Goal: Information Seeking & Learning: Find specific page/section

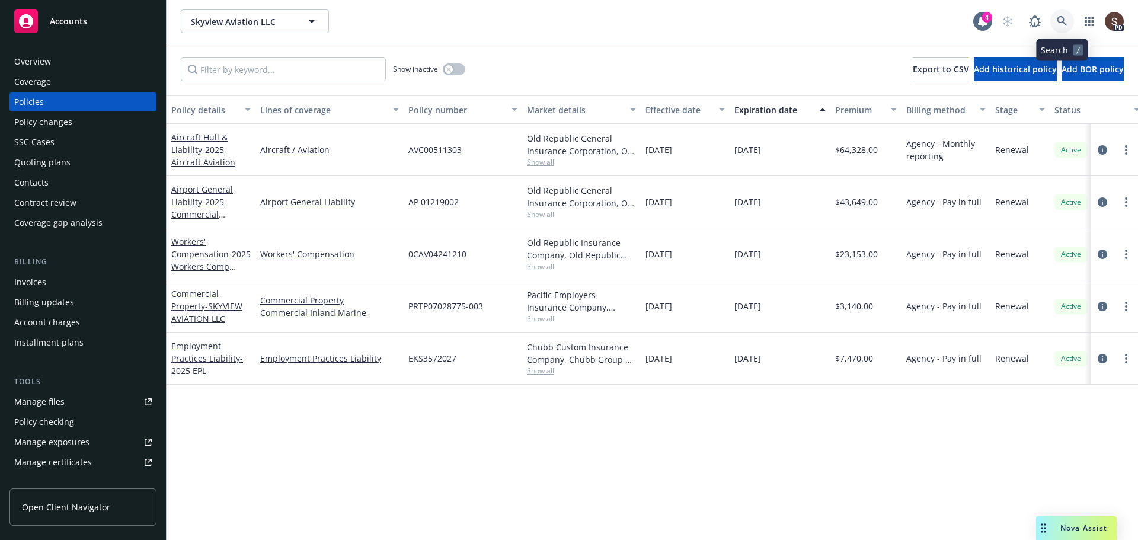
click at [1061, 21] on icon at bounding box center [1062, 21] width 11 height 11
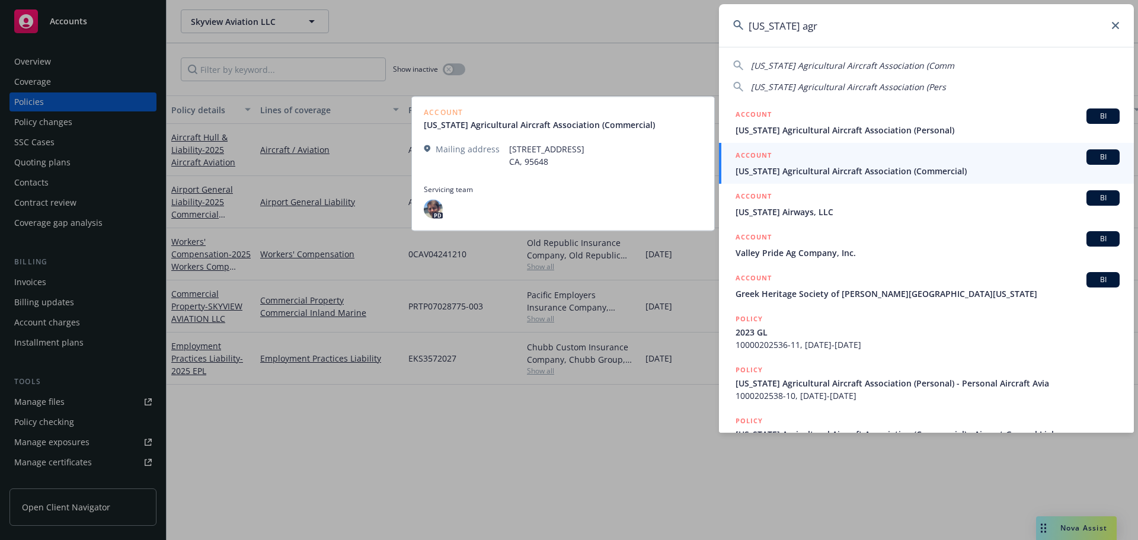
type input "[US_STATE] agr"
click at [813, 163] on div "ACCOUNT BI" at bounding box center [928, 156] width 384 height 15
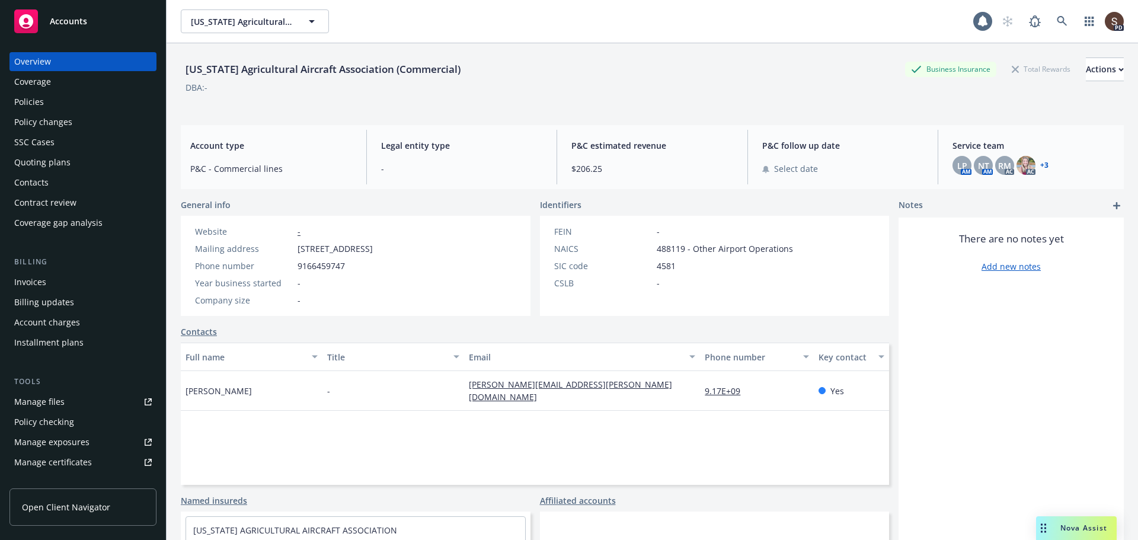
click at [28, 102] on div "Policies" at bounding box center [29, 101] width 30 height 19
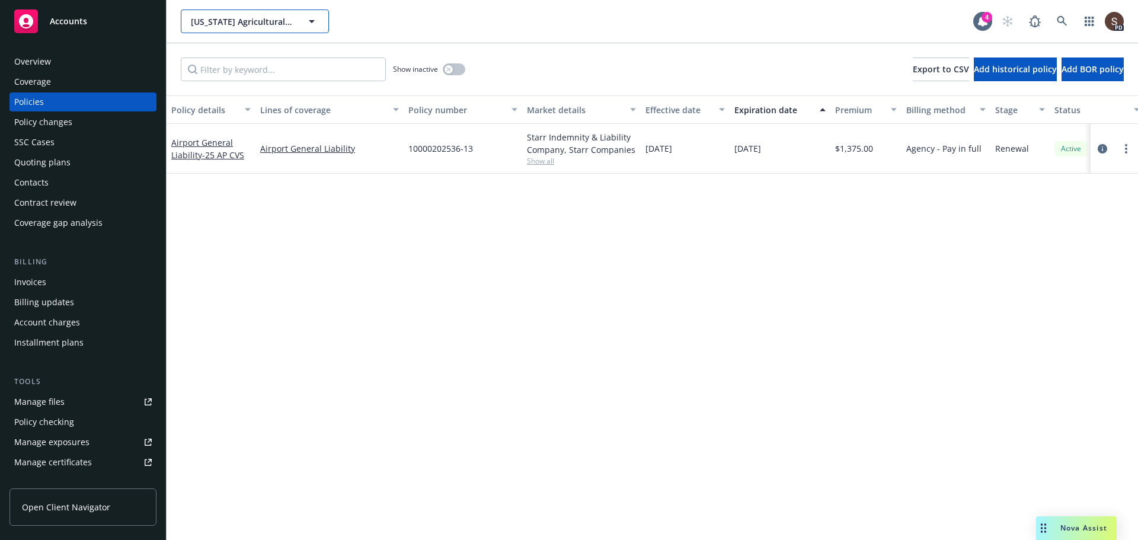
click at [267, 15] on span "[US_STATE] Agricultural Aircraft Association (Commercial)" at bounding box center [242, 21] width 103 height 12
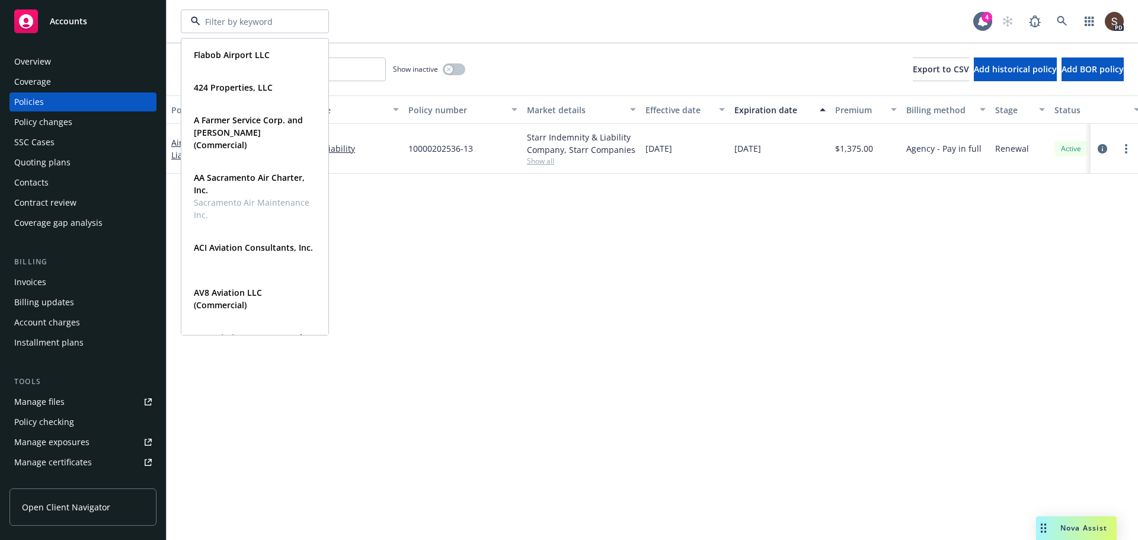
drag, startPoint x: 518, startPoint y: 371, endPoint x: 197, endPoint y: 248, distance: 343.2
click at [515, 368] on div "Policy details Lines of coverage Policy number Market details Effective date Ex…" at bounding box center [653, 317] width 972 height 445
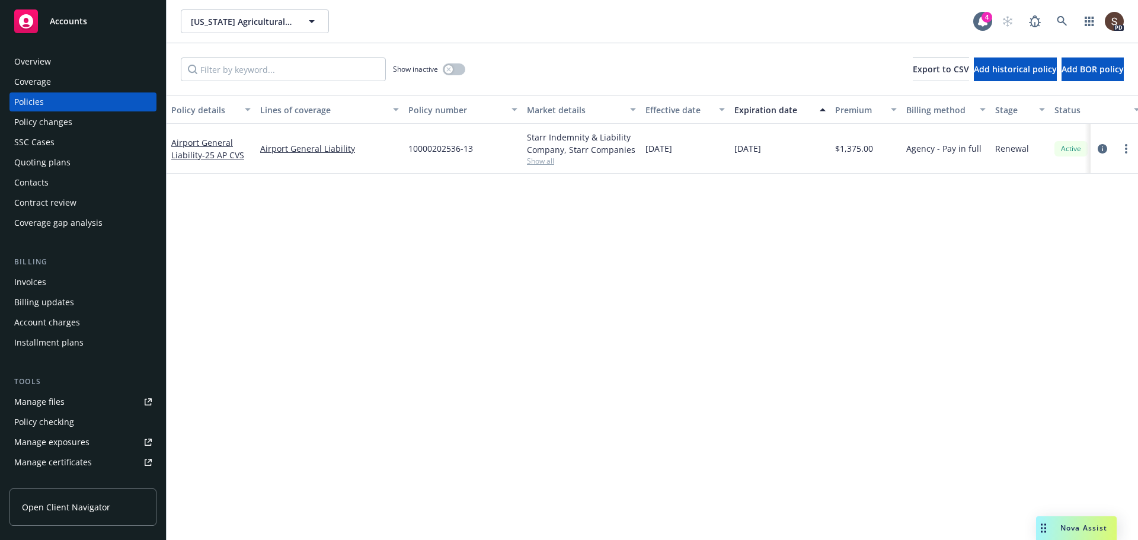
click at [39, 66] on div "Overview" at bounding box center [32, 61] width 37 height 19
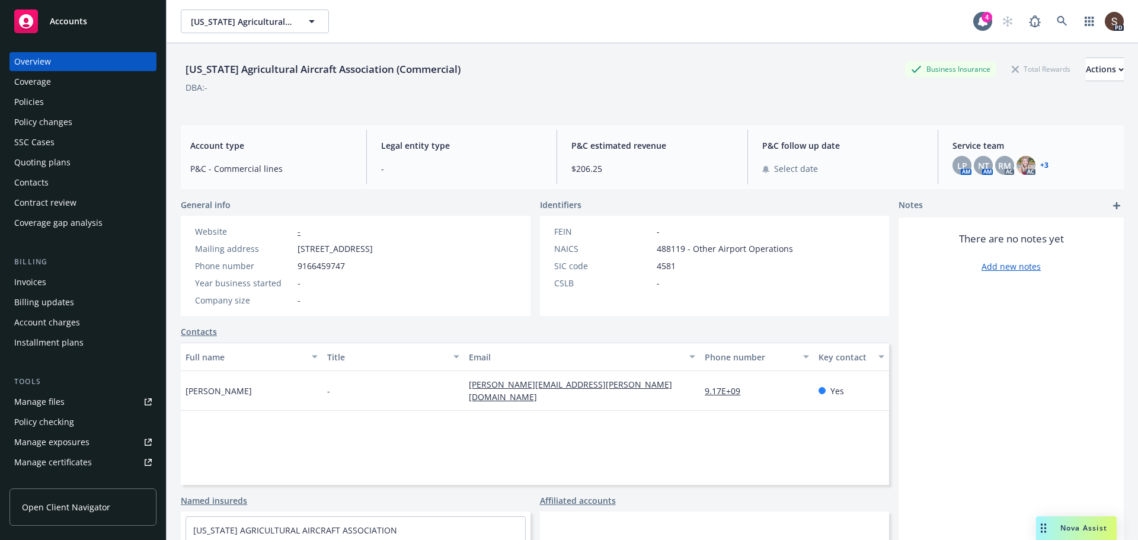
click at [46, 103] on div "Policies" at bounding box center [83, 101] width 138 height 19
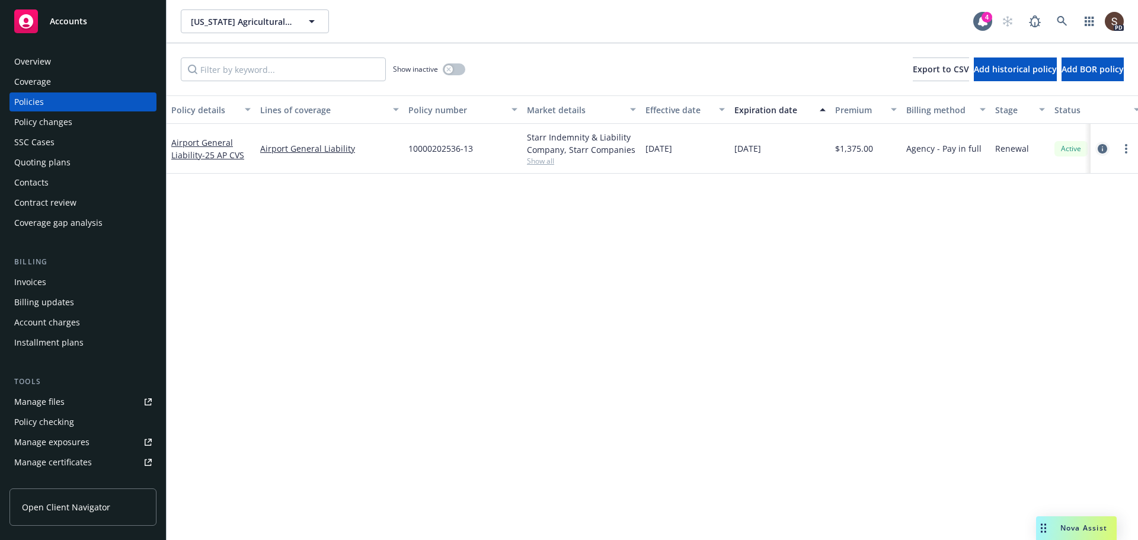
click at [1101, 150] on icon "circleInformation" at bounding box center [1102, 148] width 9 height 9
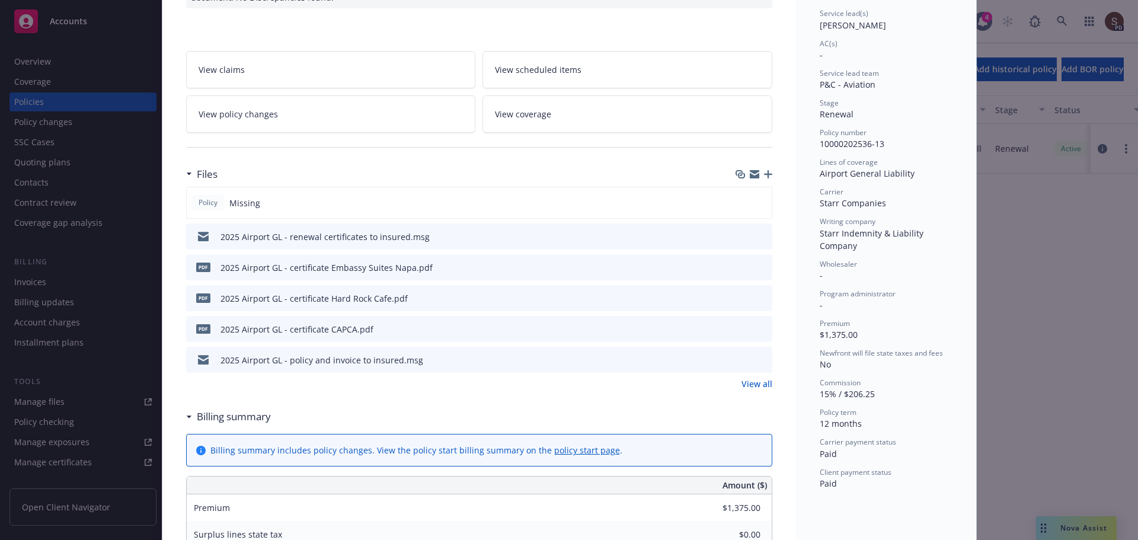
scroll to position [119, 0]
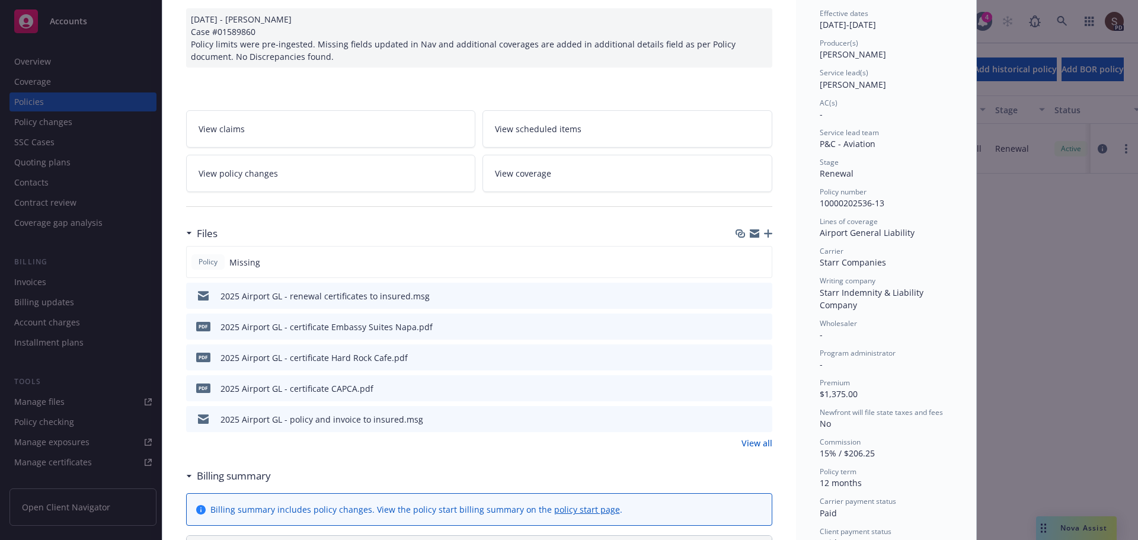
click at [401, 452] on div "Files Policy Missing 2025 Airport GL - renewal certificates to insured.msg pdf …" at bounding box center [479, 342] width 586 height 242
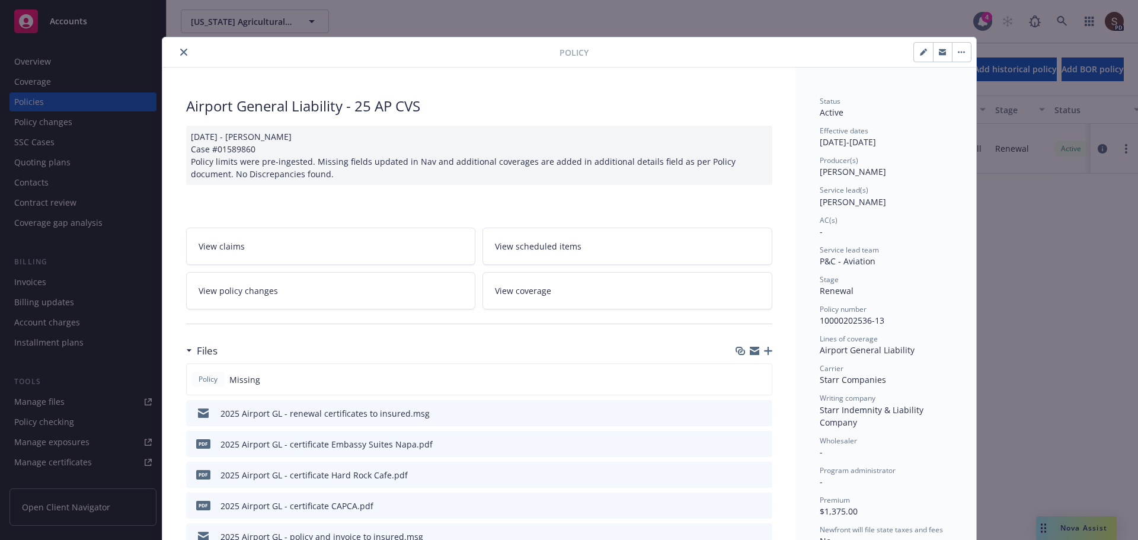
scroll to position [0, 0]
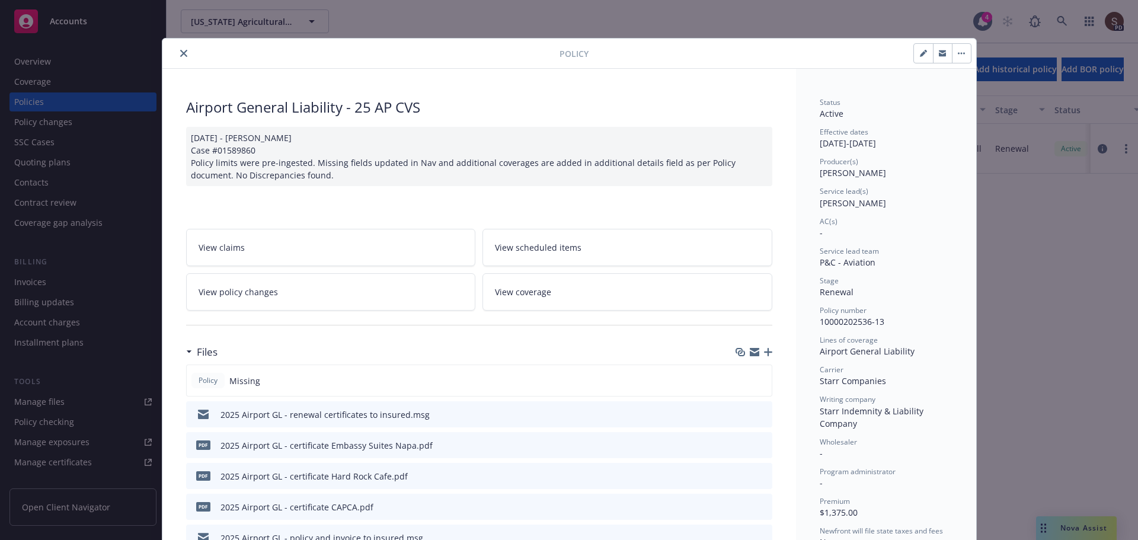
click at [180, 54] on icon "close" at bounding box center [183, 53] width 7 height 7
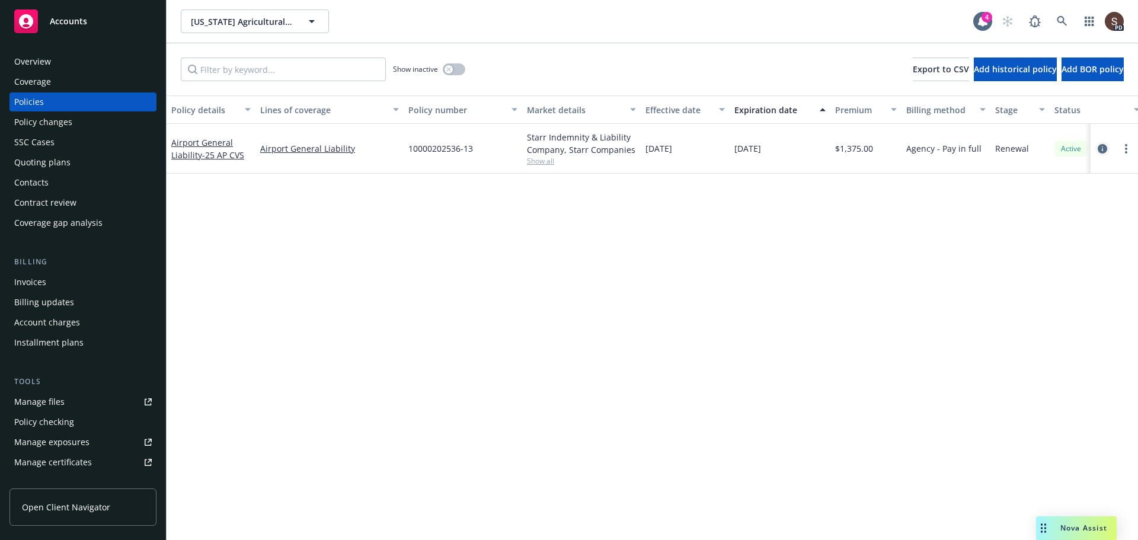
click at [1103, 148] on icon "circleInformation" at bounding box center [1102, 148] width 9 height 9
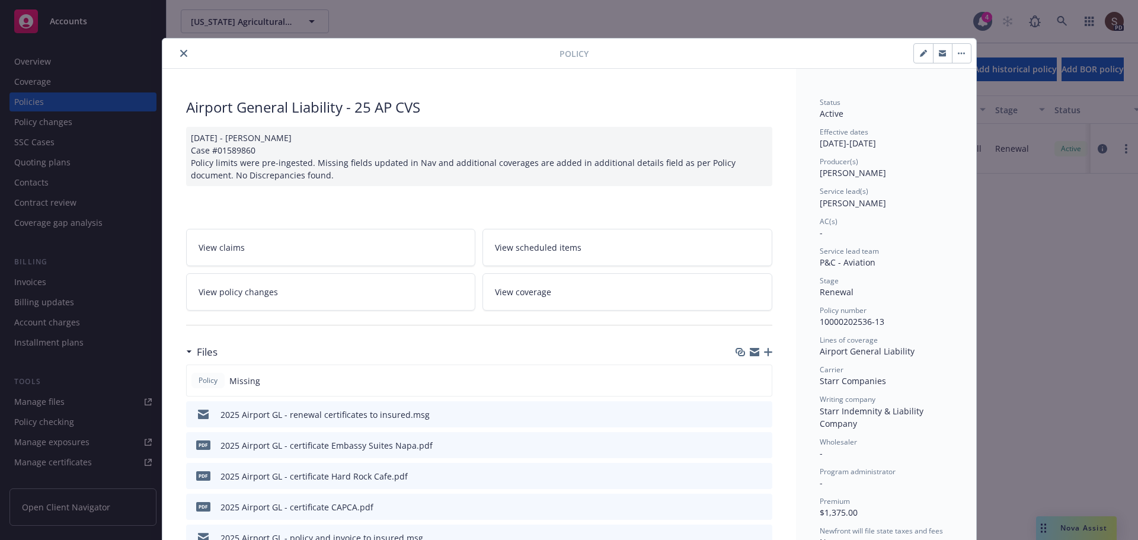
scroll to position [36, 0]
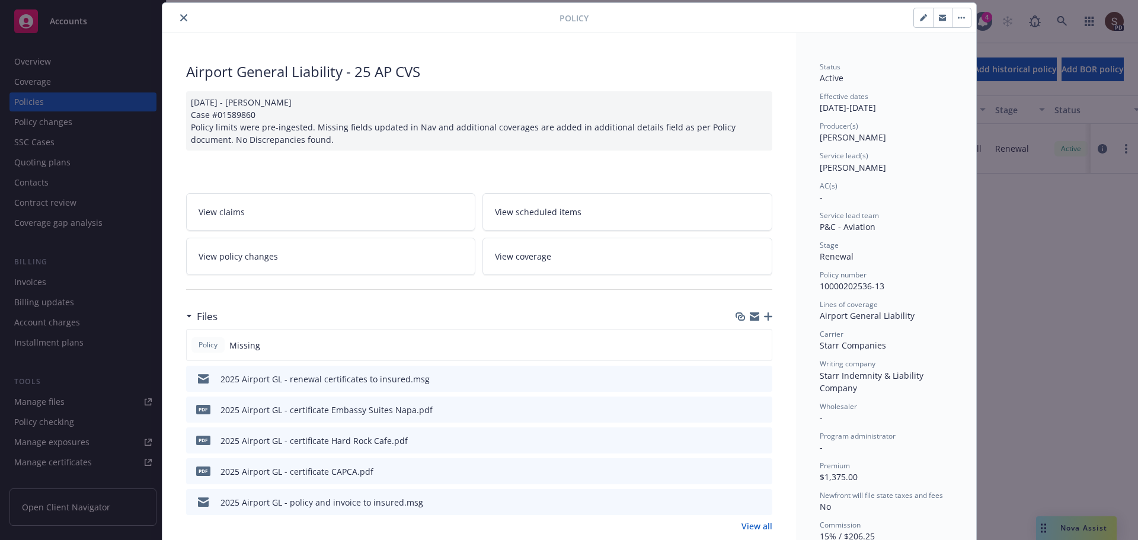
click at [601, 270] on link "View coverage" at bounding box center [628, 256] width 290 height 37
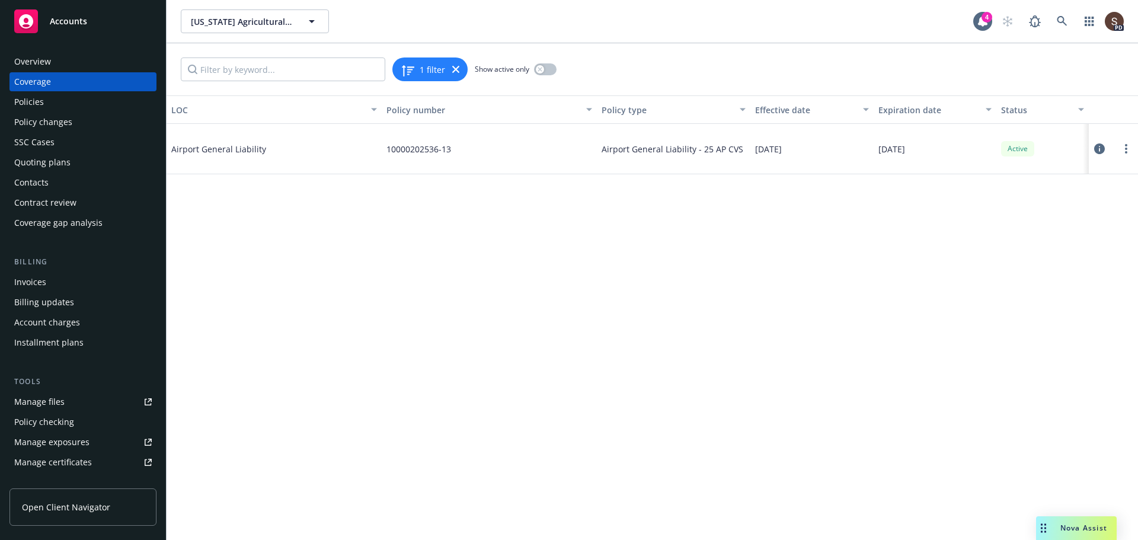
click at [244, 146] on span "Airport General Liability" at bounding box center [260, 149] width 178 height 12
click at [1095, 145] on icon at bounding box center [1099, 148] width 11 height 11
